Goal: Information Seeking & Learning: Learn about a topic

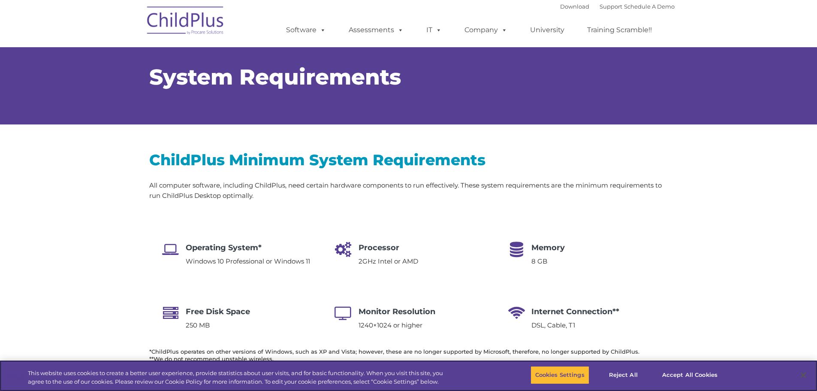
select select "MEDIUM"
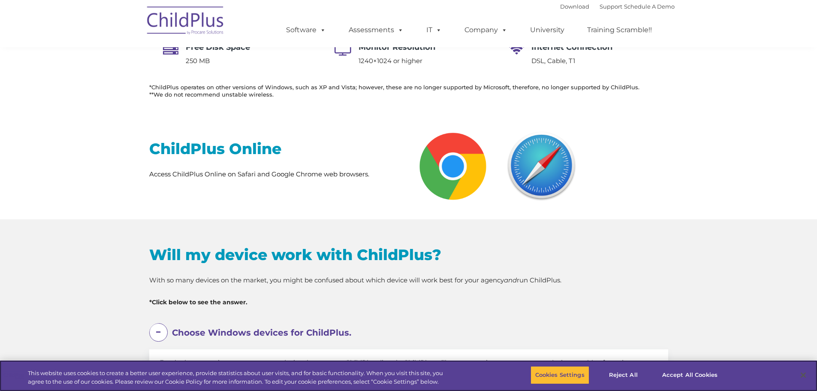
scroll to position [272, 0]
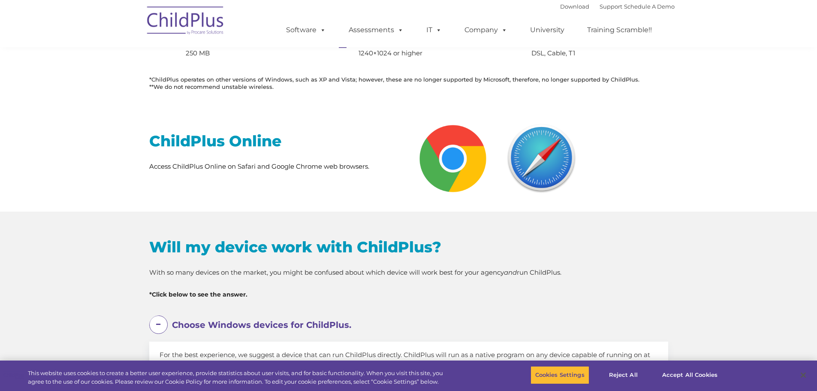
click at [248, 141] on h2 "ChildPlus Online" at bounding box center [275, 140] width 253 height 19
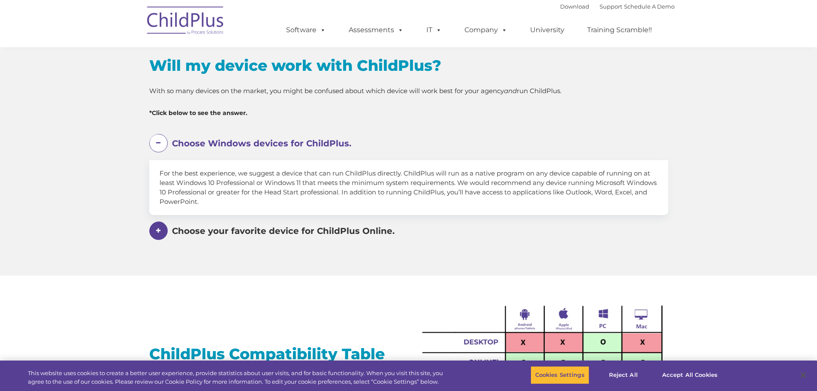
scroll to position [511, 0]
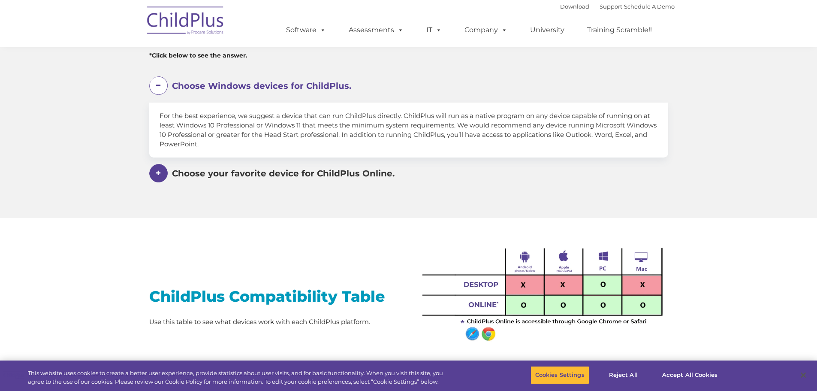
click at [252, 96] on em "Choose your favorite device for ChildPlus Online." at bounding box center [413, 86] width 483 height 20
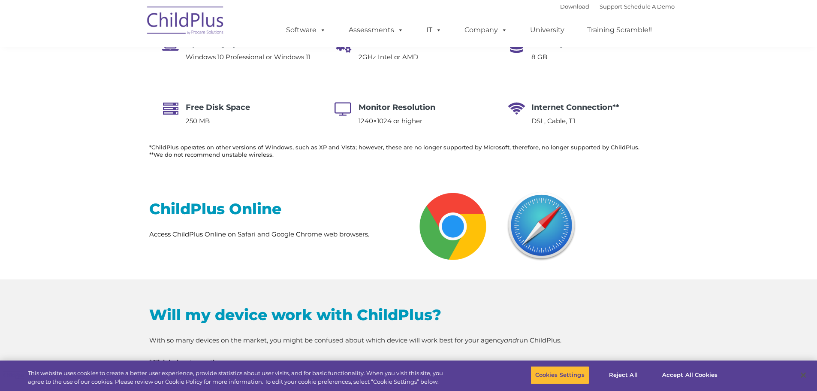
scroll to position [0, 0]
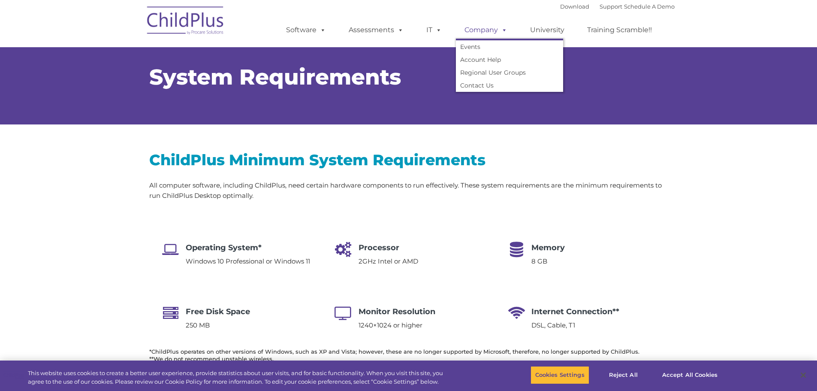
click at [492, 30] on link "Company" at bounding box center [486, 29] width 60 height 17
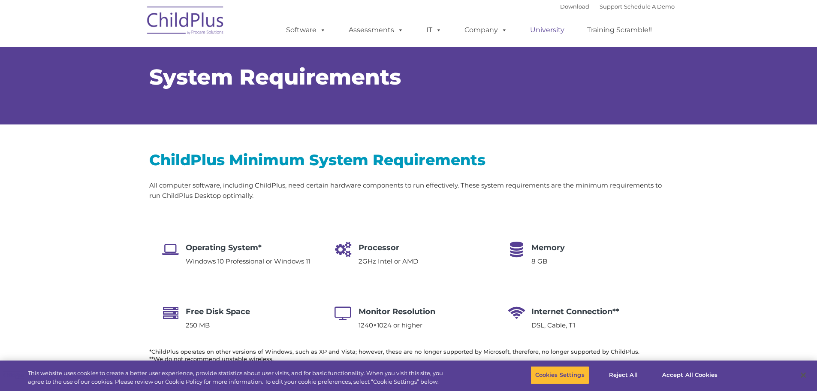
click at [543, 31] on link "University" at bounding box center [546, 29] width 51 height 17
click at [676, 375] on button "Accept All Cookies" at bounding box center [689, 375] width 65 height 18
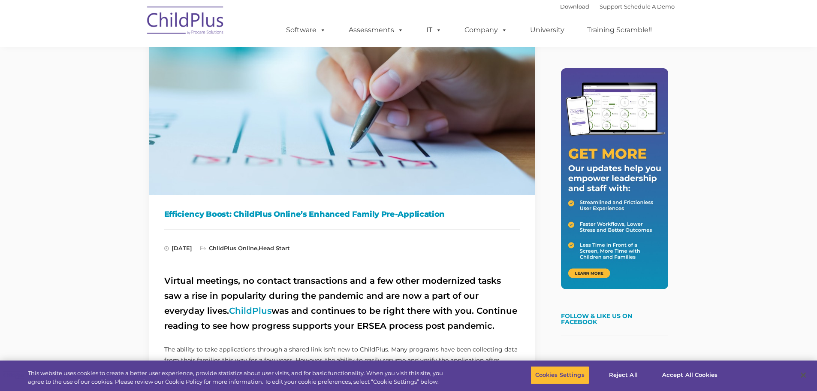
scroll to position [87, 0]
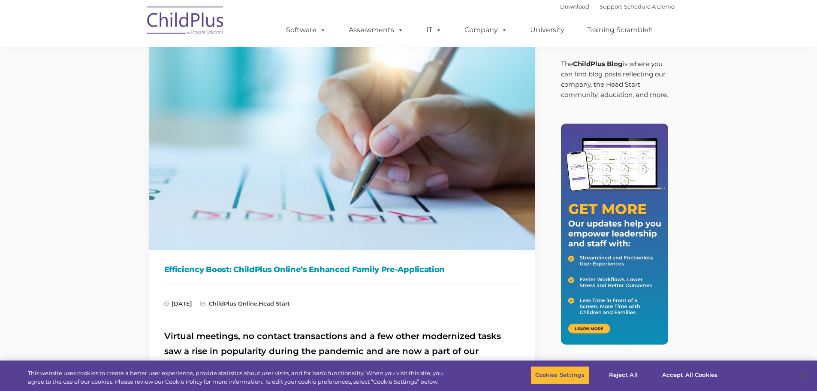
scroll to position [0, 0]
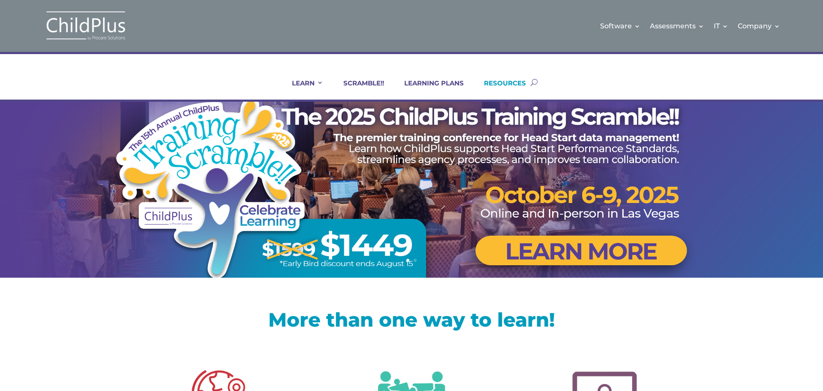
click at [503, 82] on link "RESOURCES" at bounding box center [499, 89] width 53 height 21
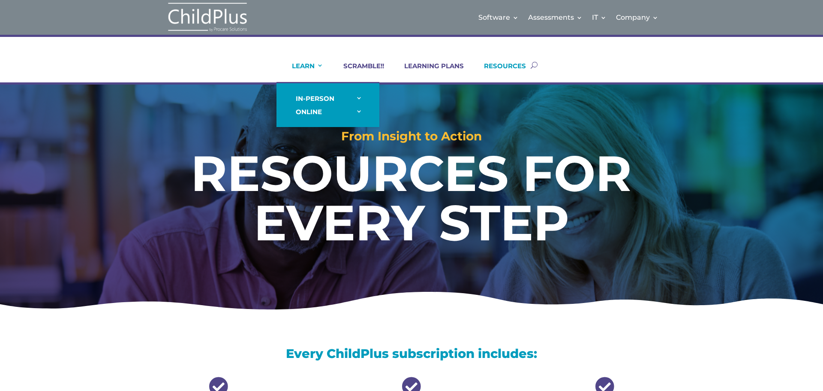
click at [307, 69] on link "LEARN" at bounding box center [302, 72] width 42 height 21
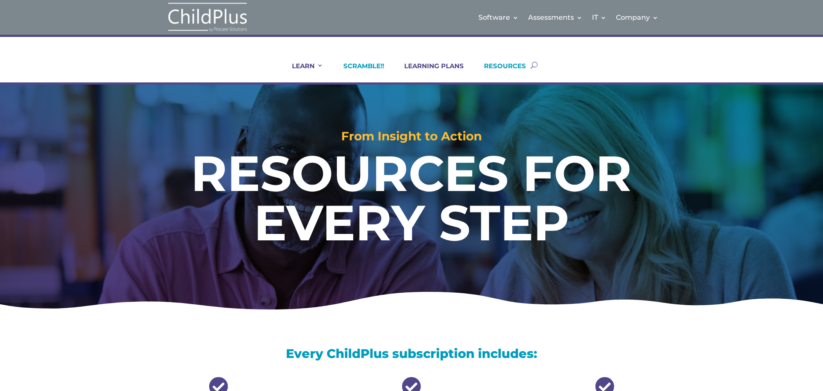
click at [349, 68] on link "SCRAMBLE!!" at bounding box center [358, 72] width 51 height 21
click at [424, 68] on link "LEARNING PLANS" at bounding box center [429, 72] width 70 height 21
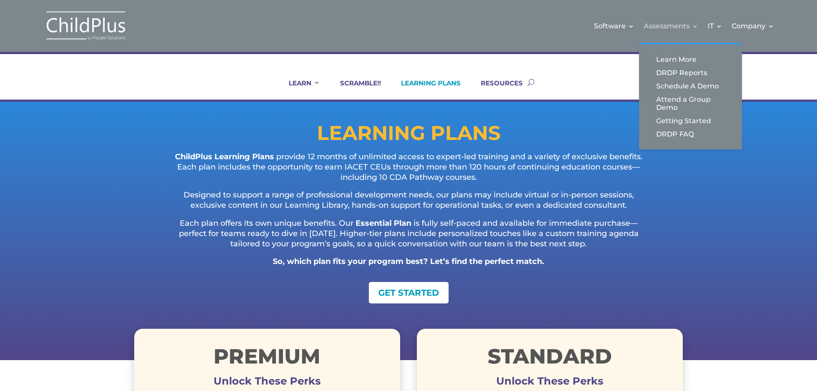
click at [644, 19] on link "Assessments" at bounding box center [671, 26] width 54 height 35
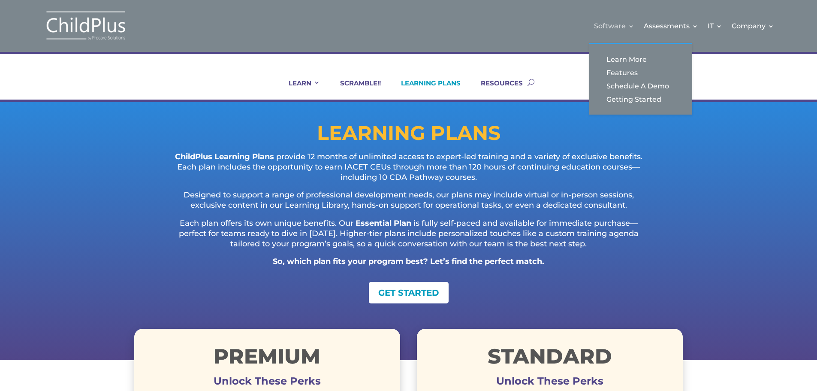
click at [594, 17] on link "Software" at bounding box center [614, 26] width 40 height 35
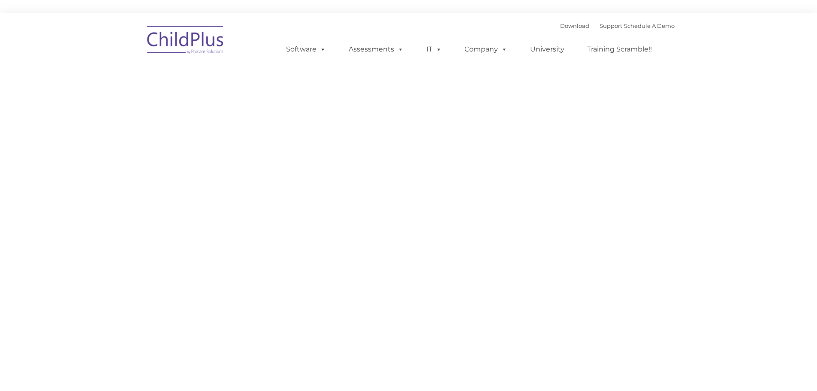
type input ""
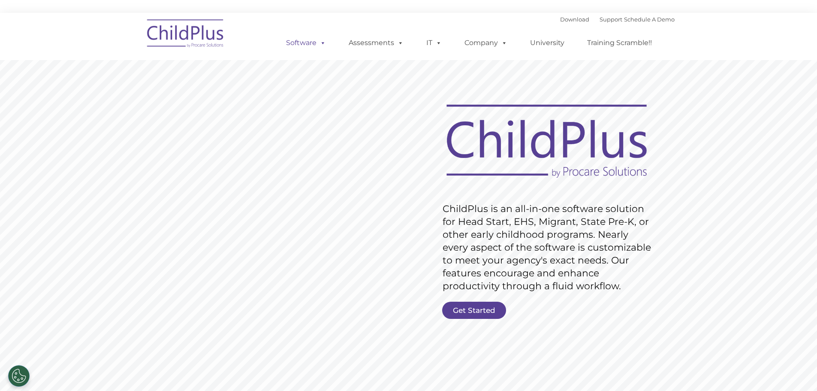
click at [284, 42] on link "Software" at bounding box center [305, 42] width 57 height 17
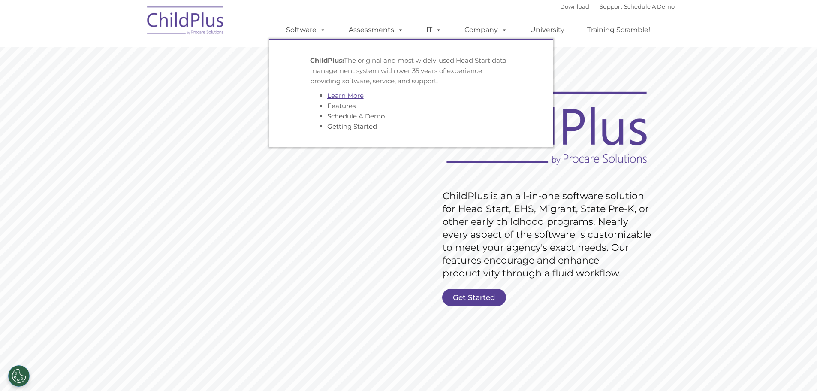
click at [344, 96] on link "Learn More" at bounding box center [345, 95] width 36 height 8
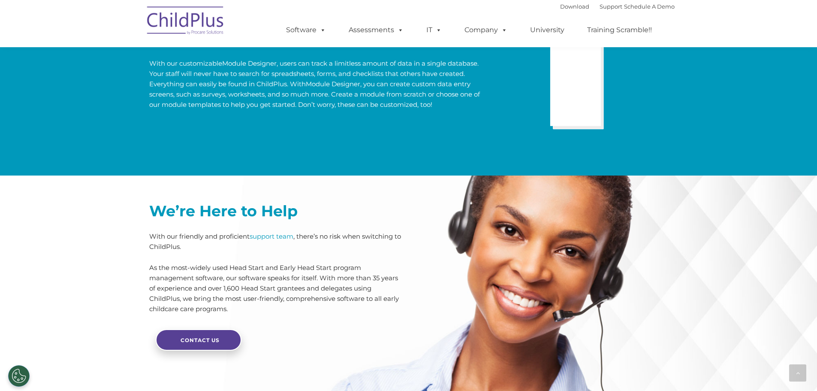
scroll to position [2037, 0]
